Goal: Navigation & Orientation: Find specific page/section

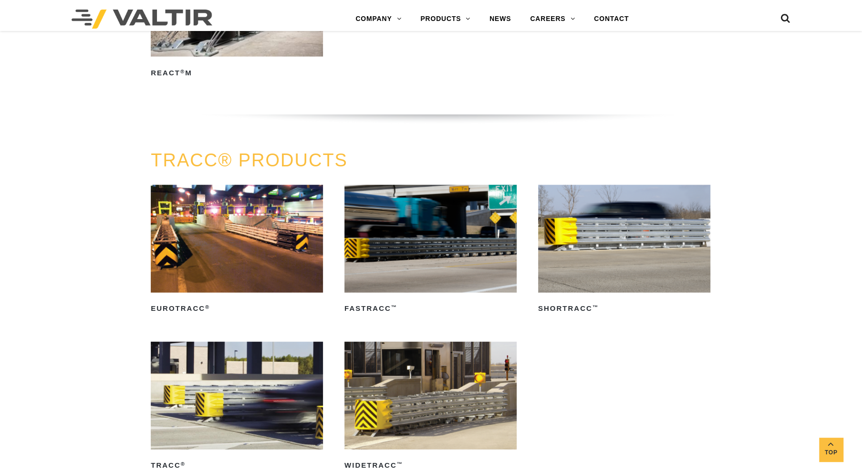
scroll to position [1527, 0]
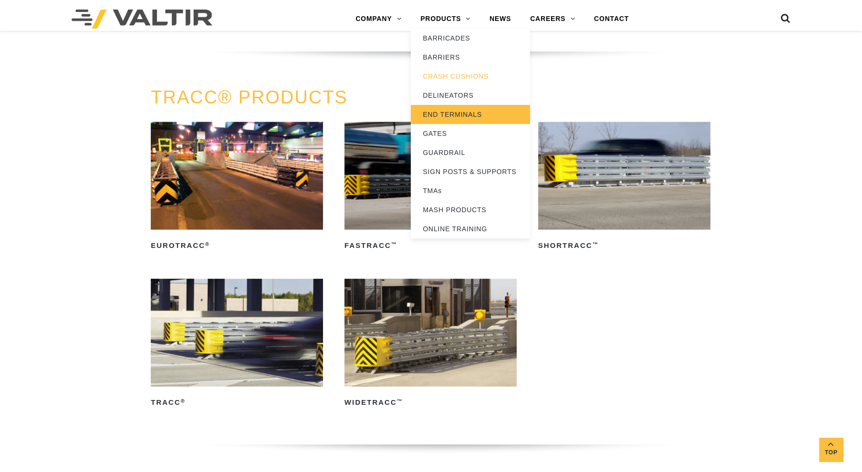
click at [442, 121] on link "END TERMINALS" at bounding box center [470, 114] width 119 height 19
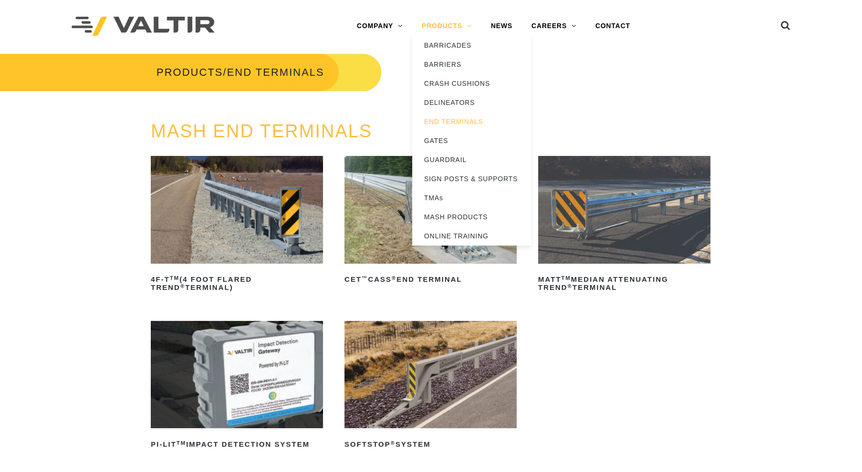
click at [445, 26] on link "PRODUCTS" at bounding box center [446, 26] width 69 height 19
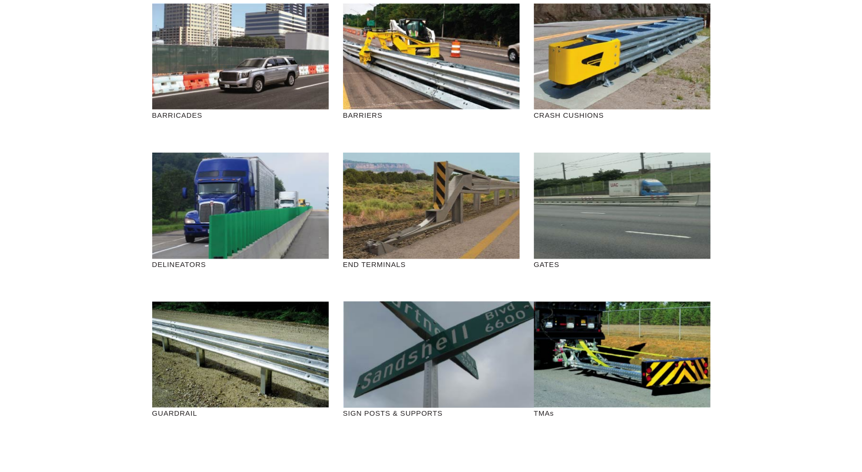
scroll to position [95, 0]
